Goal: Task Accomplishment & Management: Complete application form

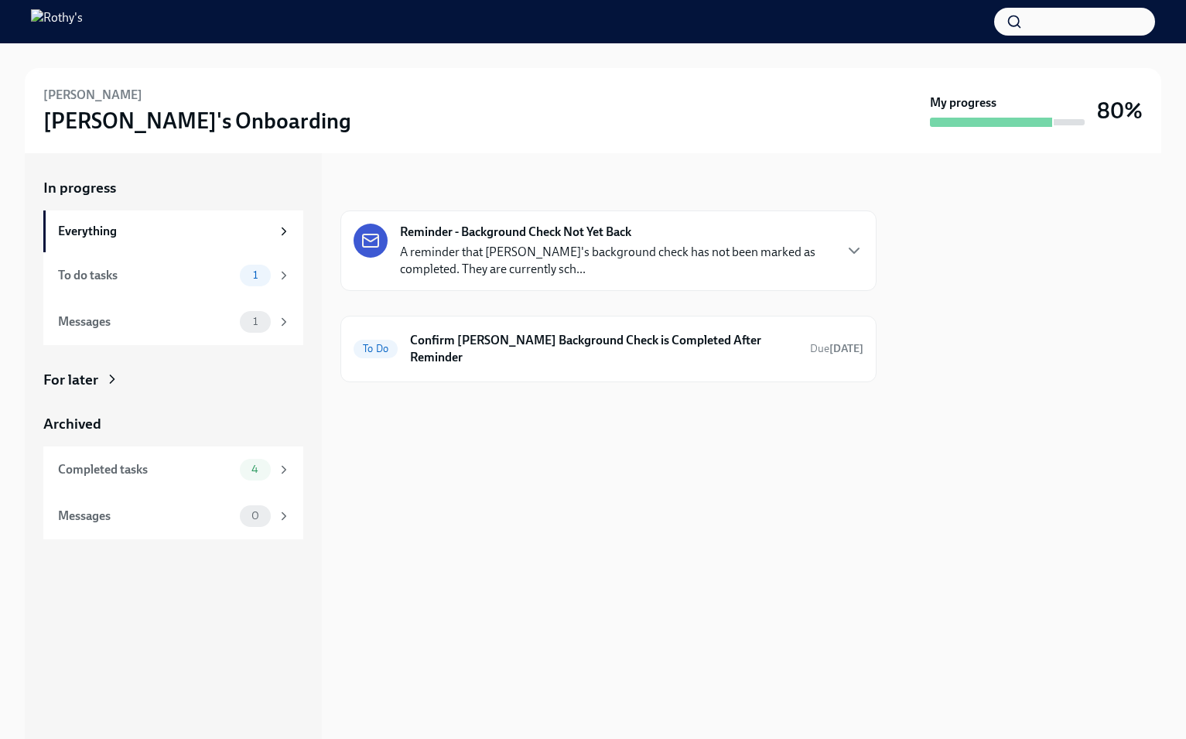
click at [457, 239] on strong "Reminder - Background Check Not Yet Back" at bounding box center [515, 232] width 231 height 17
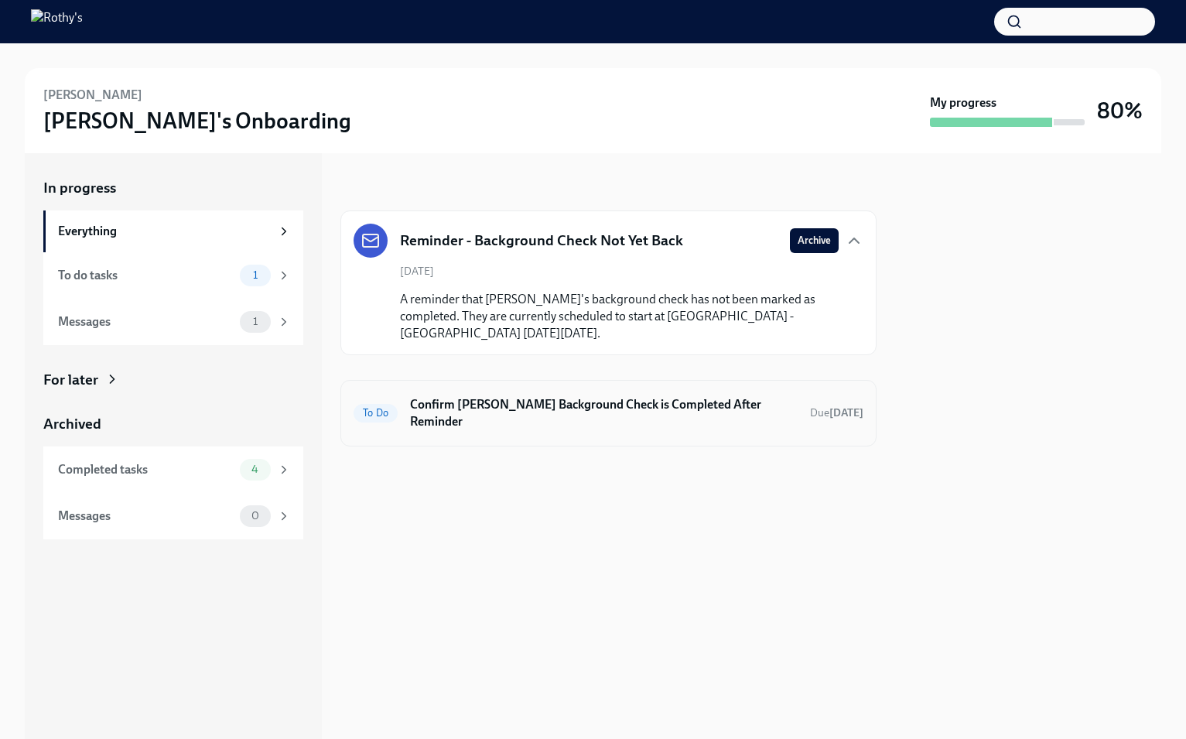
click at [612, 404] on h6 "Confirm [PERSON_NAME] Background Check is Completed After Reminder" at bounding box center [604, 413] width 388 height 34
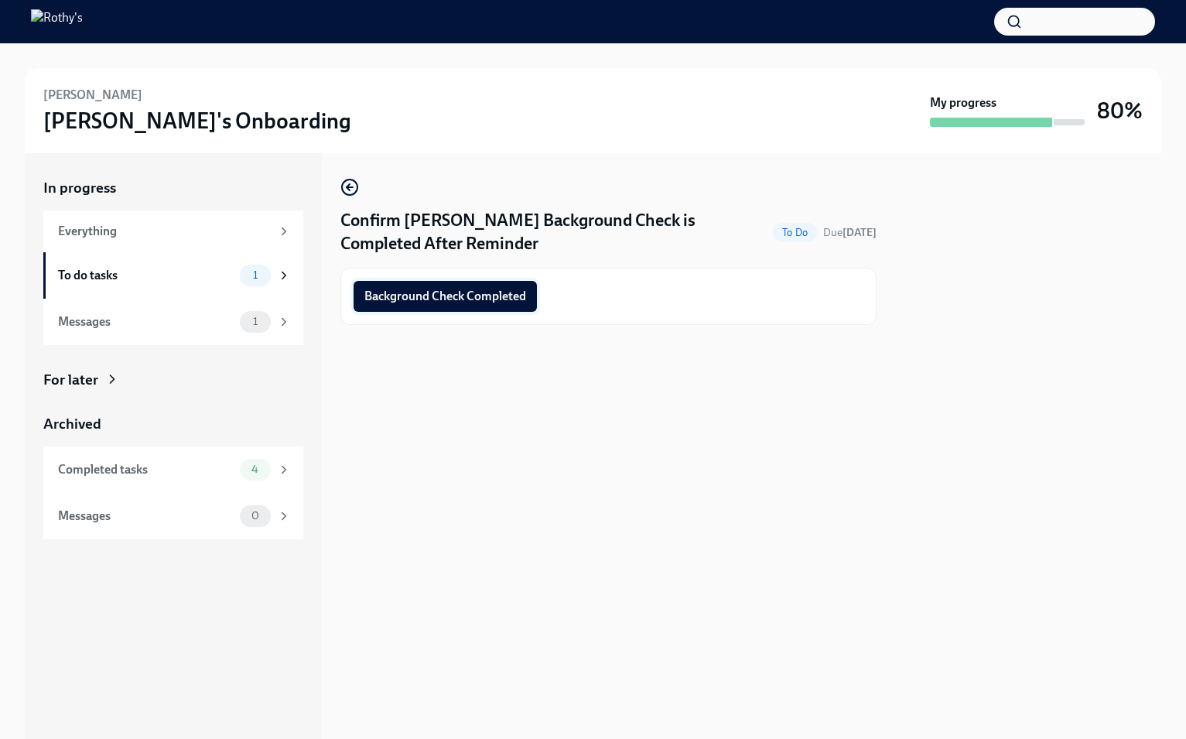
click at [458, 290] on span "Background Check Completed" at bounding box center [446, 296] width 162 height 15
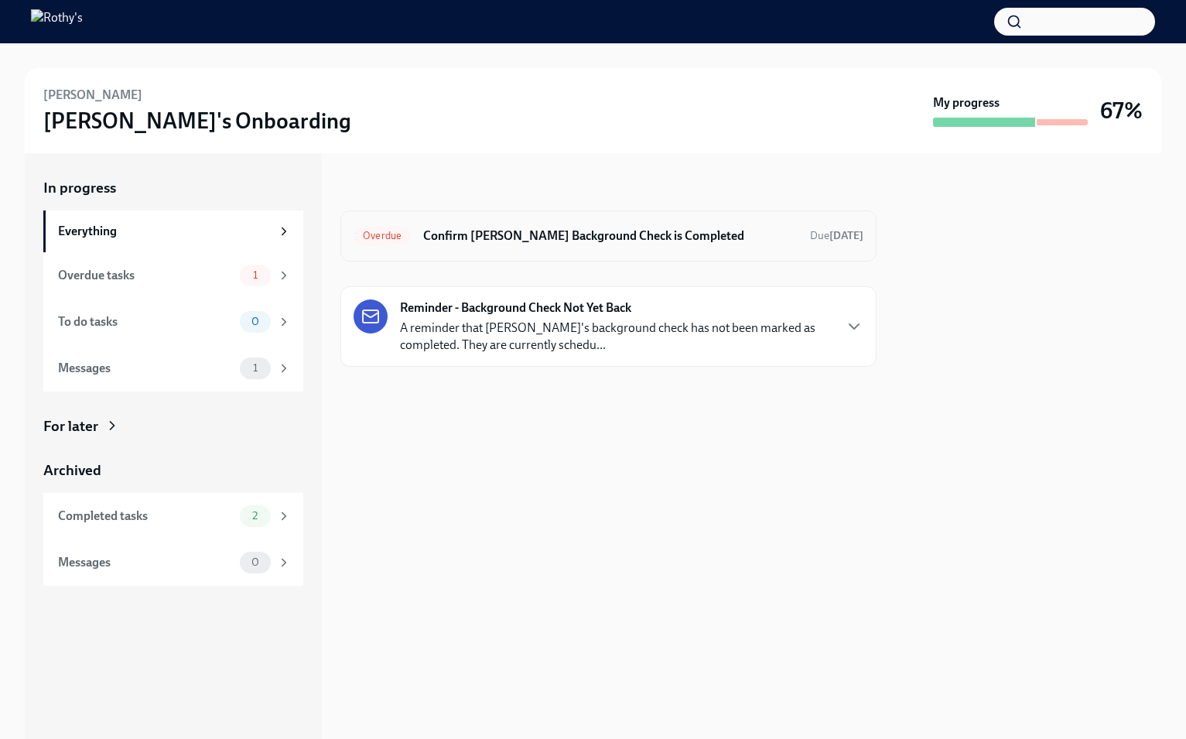
click at [605, 232] on h6 "Confirm [PERSON_NAME] Background Check is Completed" at bounding box center [610, 236] width 375 height 17
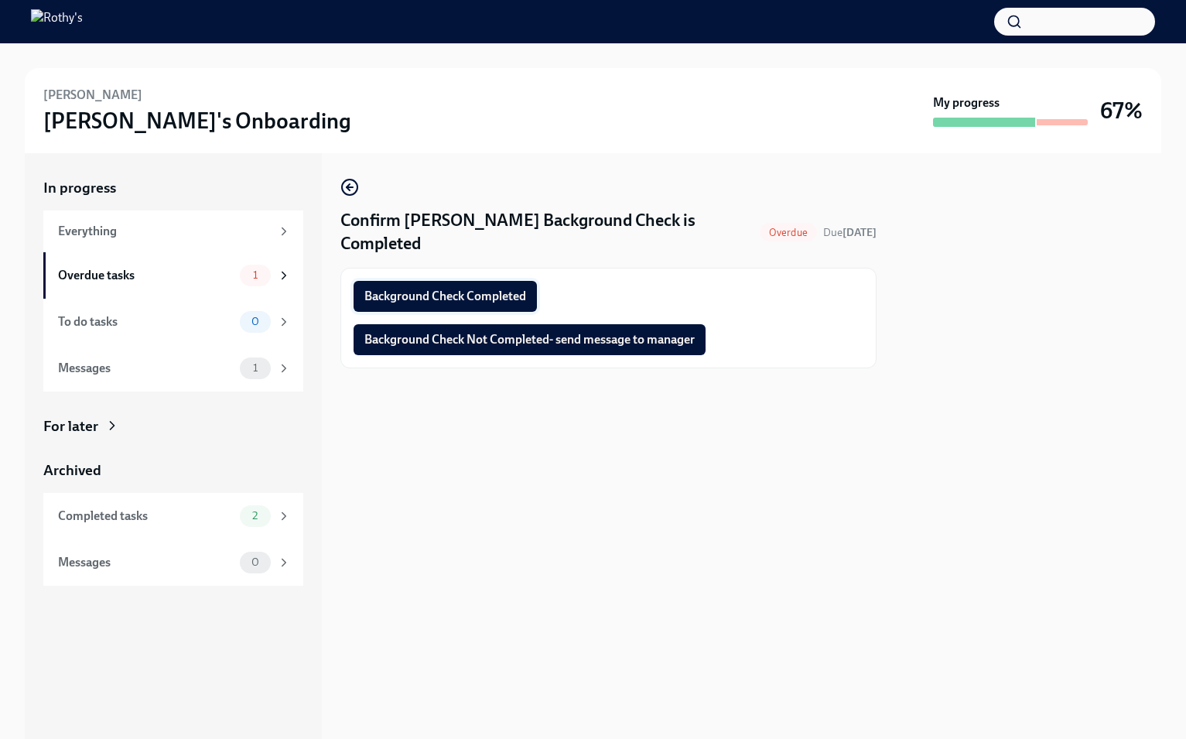
click at [511, 286] on button "Background Check Completed" at bounding box center [445, 296] width 183 height 31
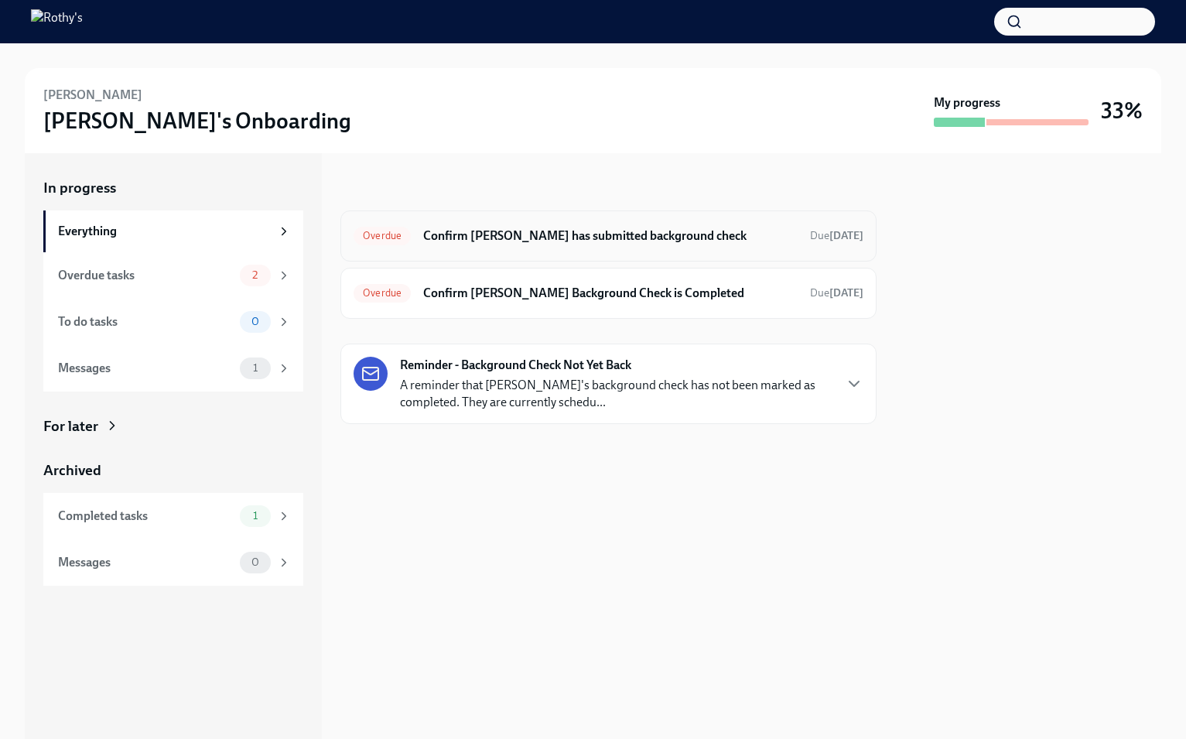
click at [601, 239] on h6 "Confirm Megan has submitted background check" at bounding box center [610, 236] width 375 height 17
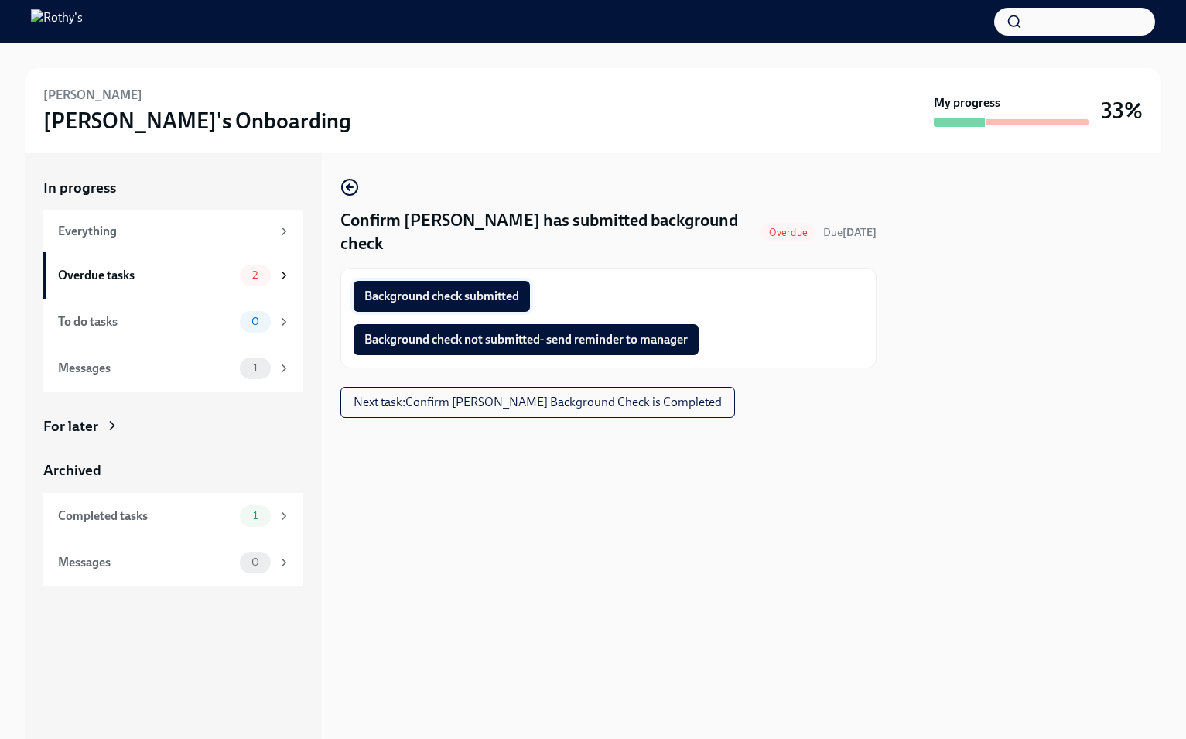
click at [517, 289] on span "Background check submitted" at bounding box center [442, 296] width 155 height 15
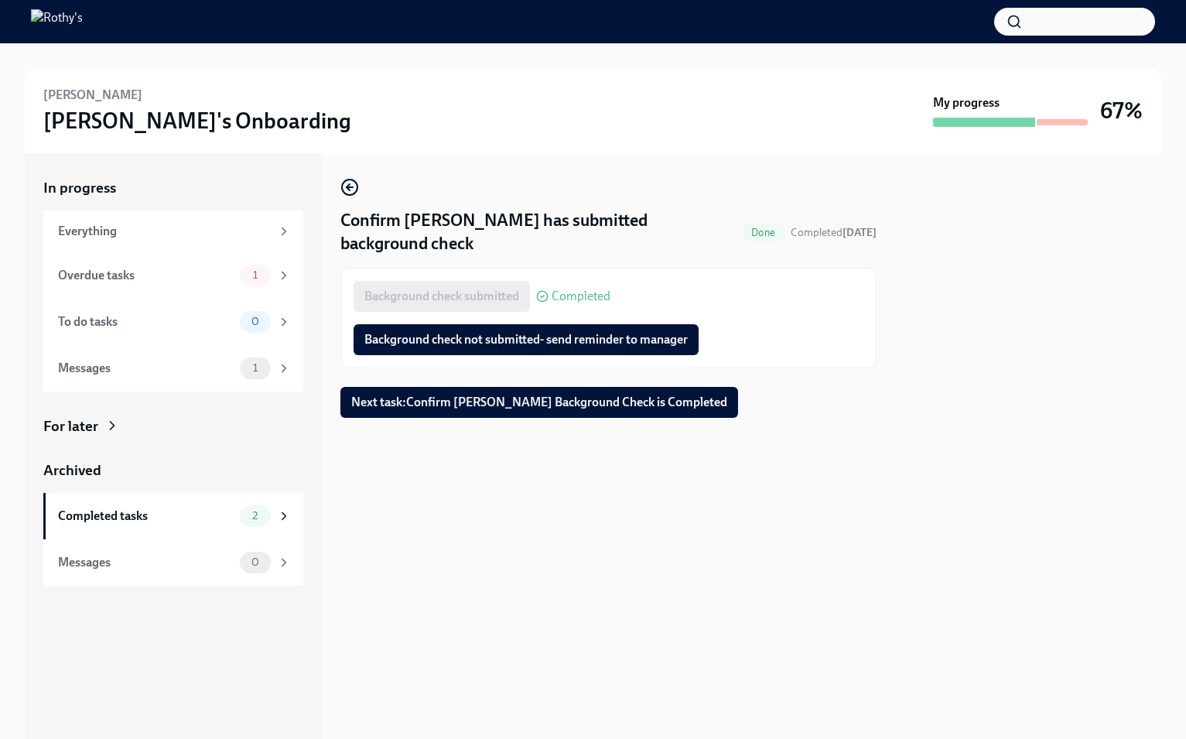
click at [604, 395] on span "Next task : Confirm Megan Zeltner Saravia's Background Check is Completed" at bounding box center [539, 402] width 376 height 15
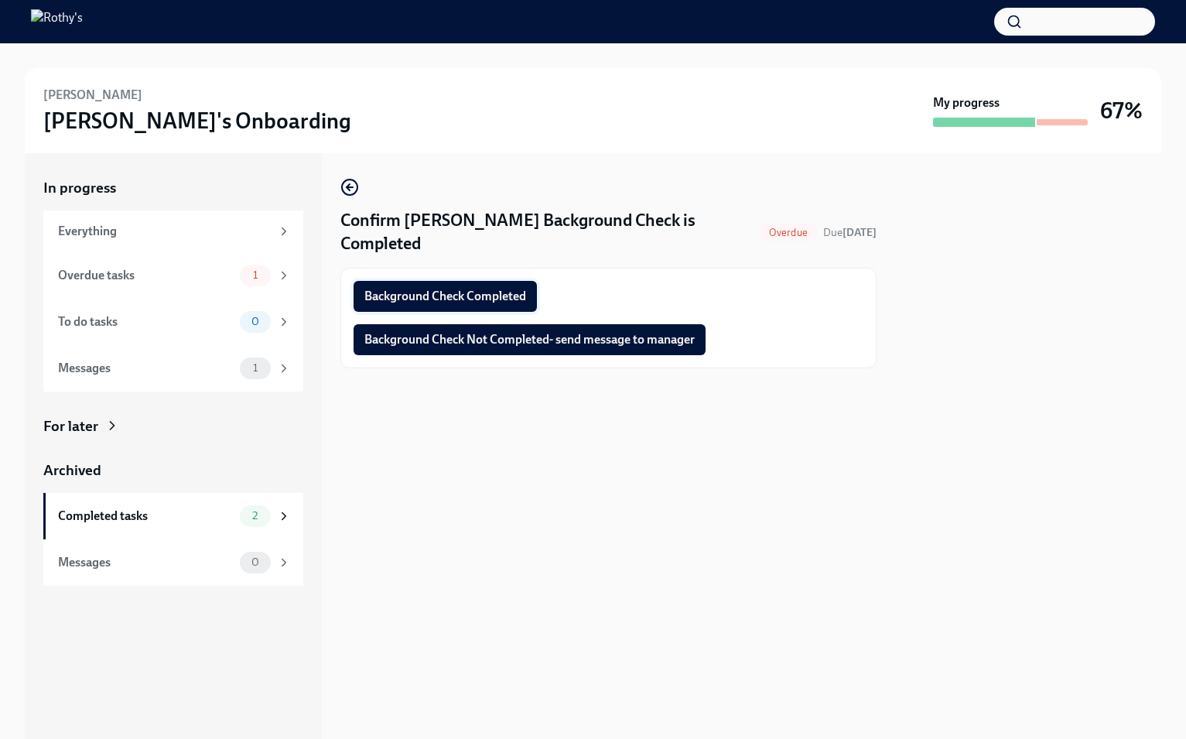
click at [474, 295] on span "Background Check Completed" at bounding box center [446, 296] width 162 height 15
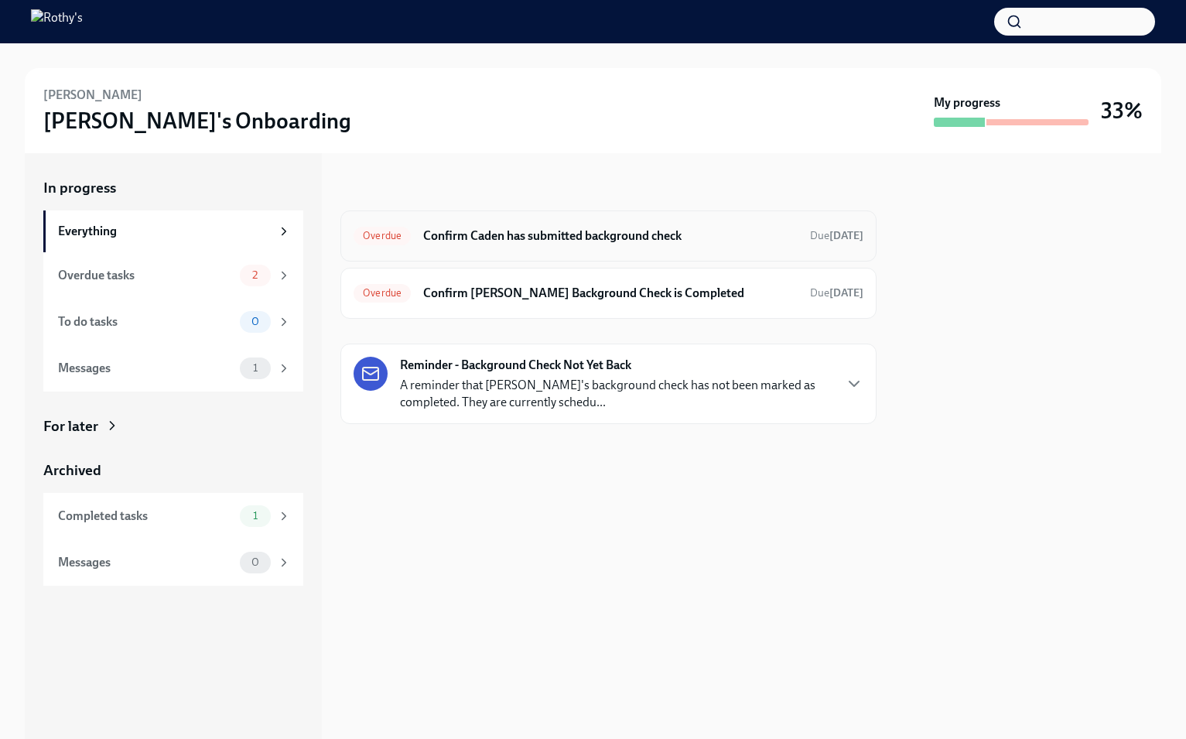
click at [514, 231] on h6 "Confirm Caden has submitted background check" at bounding box center [610, 236] width 375 height 17
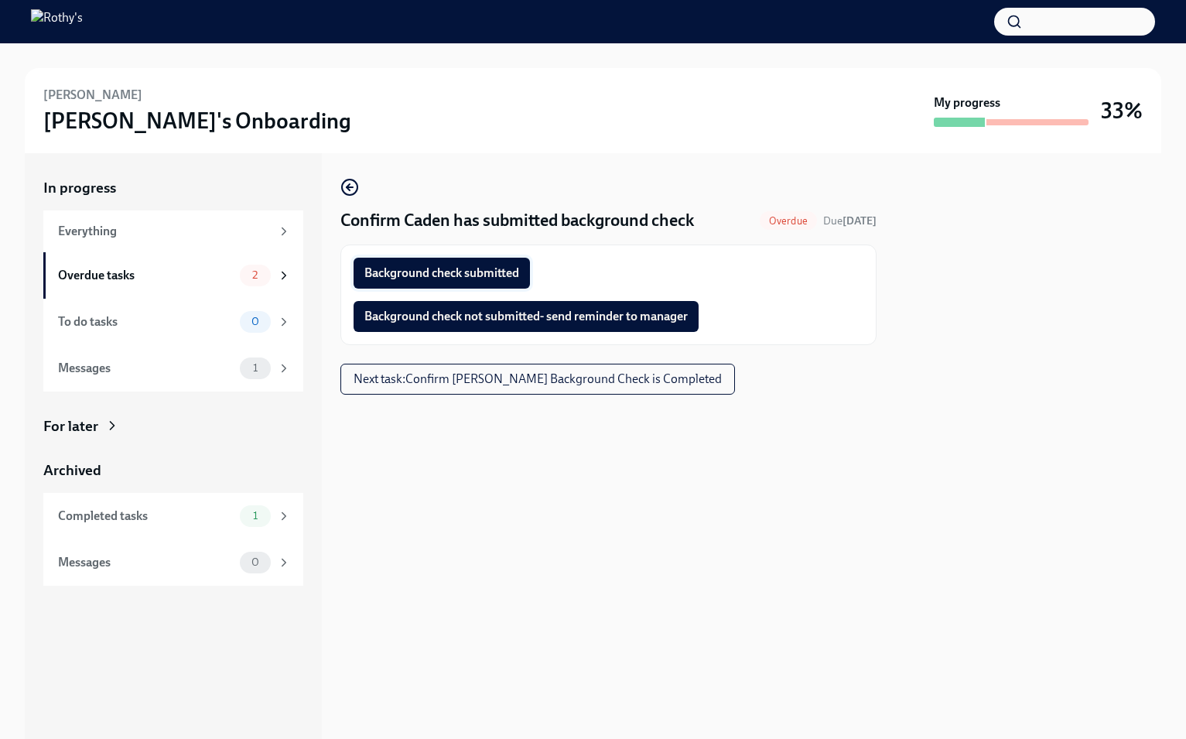
click at [488, 272] on span "Background check submitted" at bounding box center [442, 272] width 155 height 15
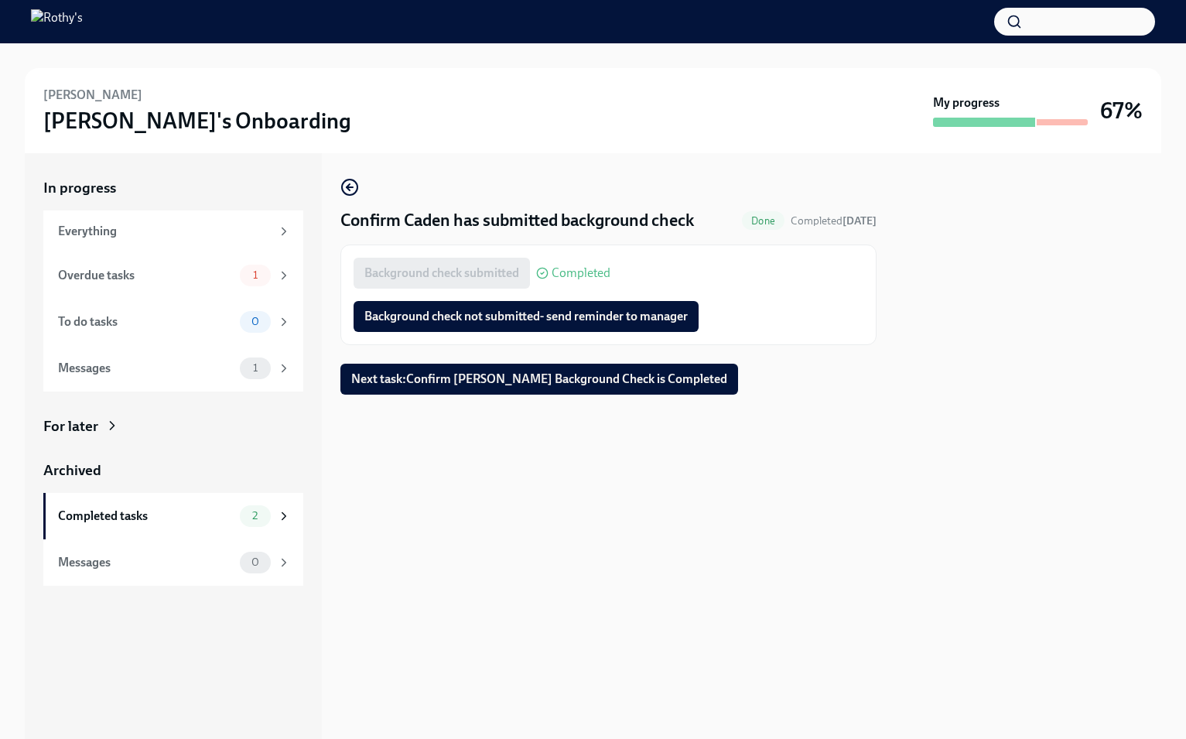
click at [604, 372] on span "Next task : Confirm Caden Pope's Background Check is Completed" at bounding box center [539, 379] width 376 height 15
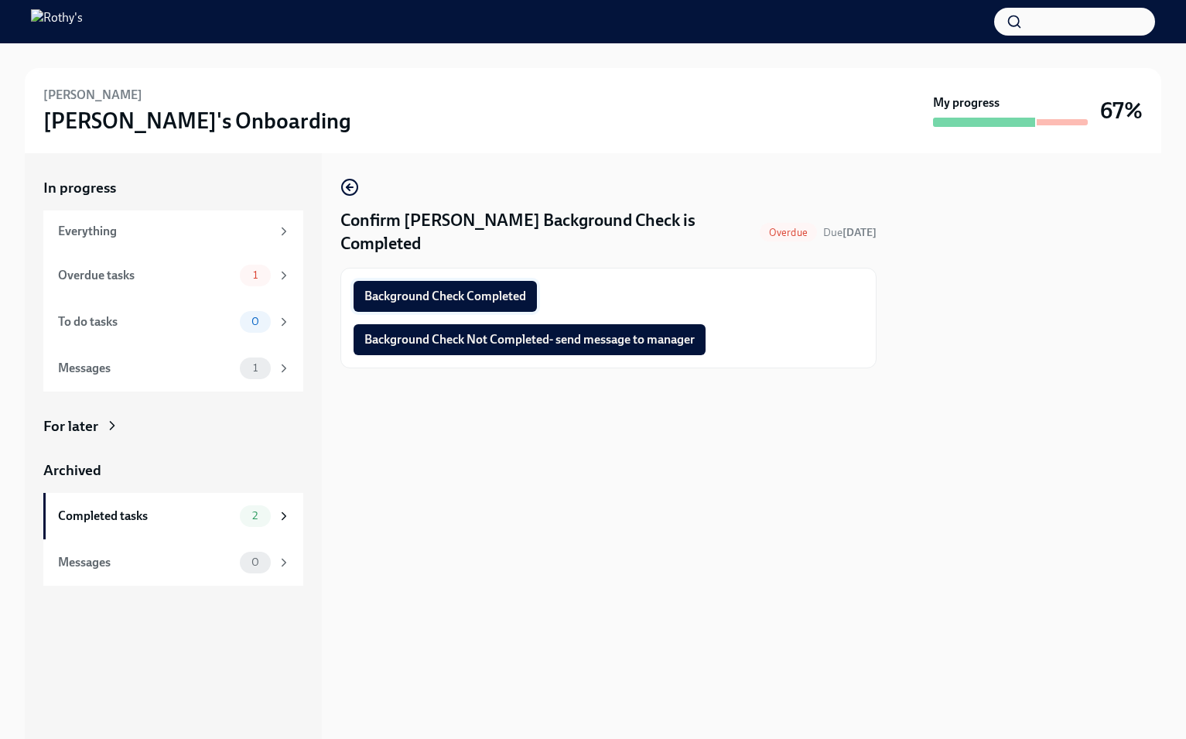
click at [483, 303] on span "Background Check Completed" at bounding box center [446, 296] width 162 height 15
